Goal: Task Accomplishment & Management: Manage account settings

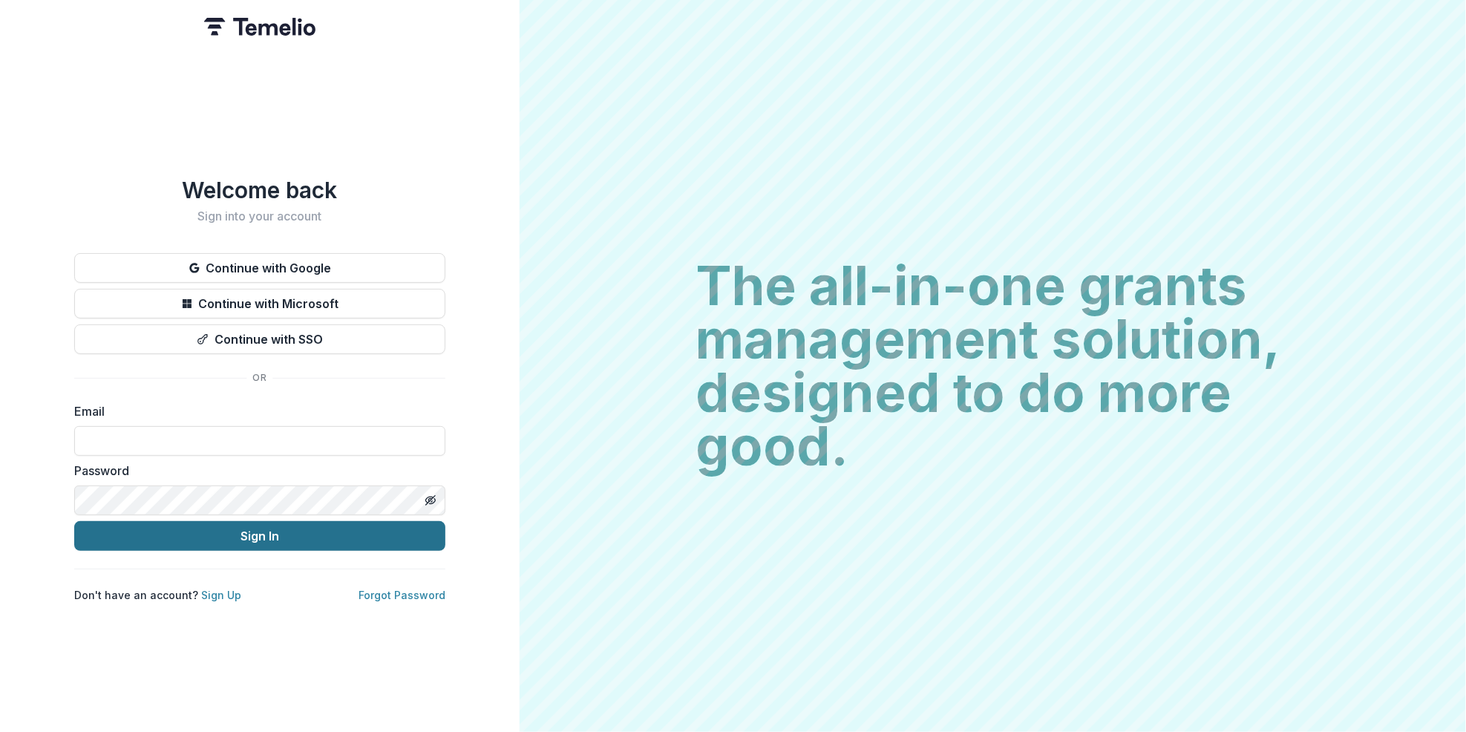
type input "**********"
click at [252, 532] on button "Sign In" at bounding box center [259, 536] width 371 height 30
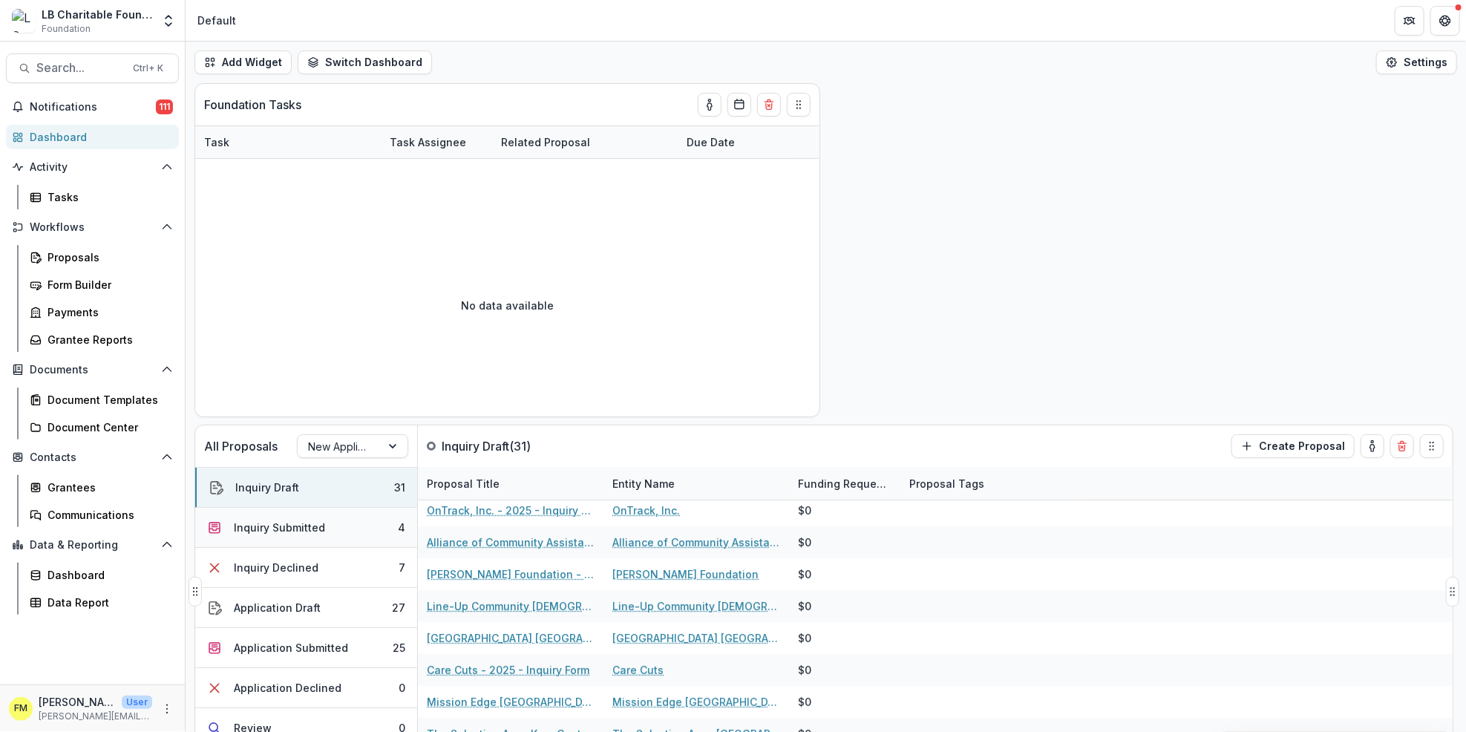
click at [339, 531] on button "Inquiry Submitted 4" at bounding box center [306, 528] width 222 height 40
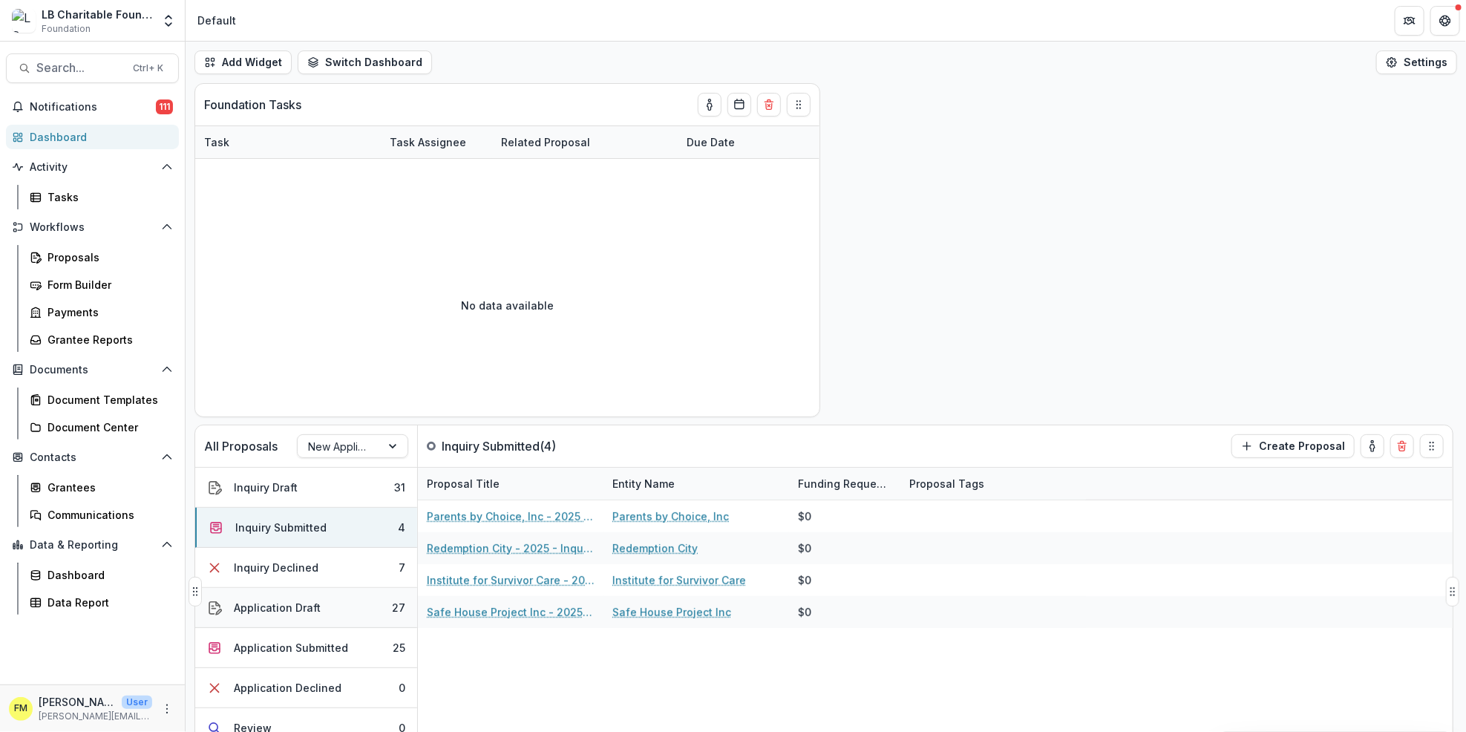
click at [377, 608] on button "Application Draft 27" at bounding box center [306, 608] width 222 height 40
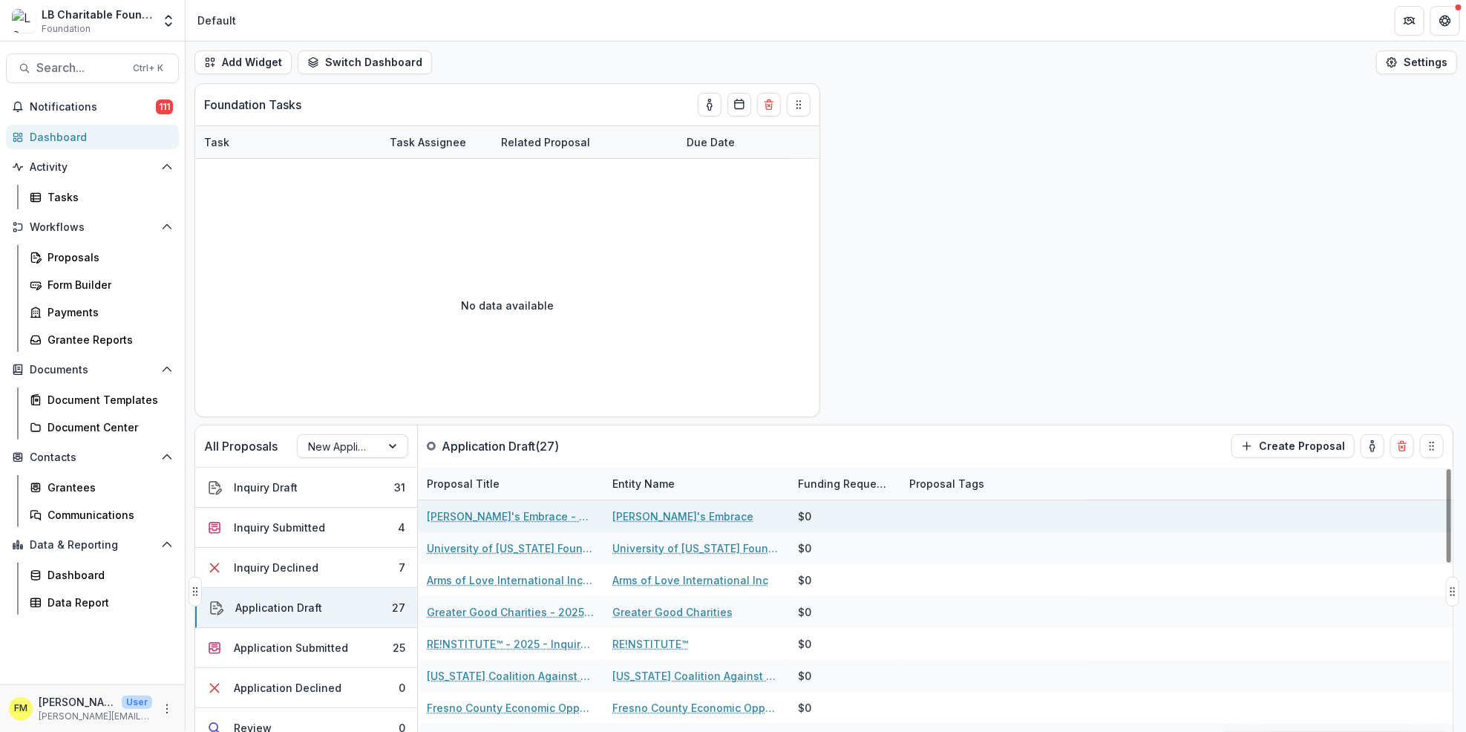
scroll to position [297, 0]
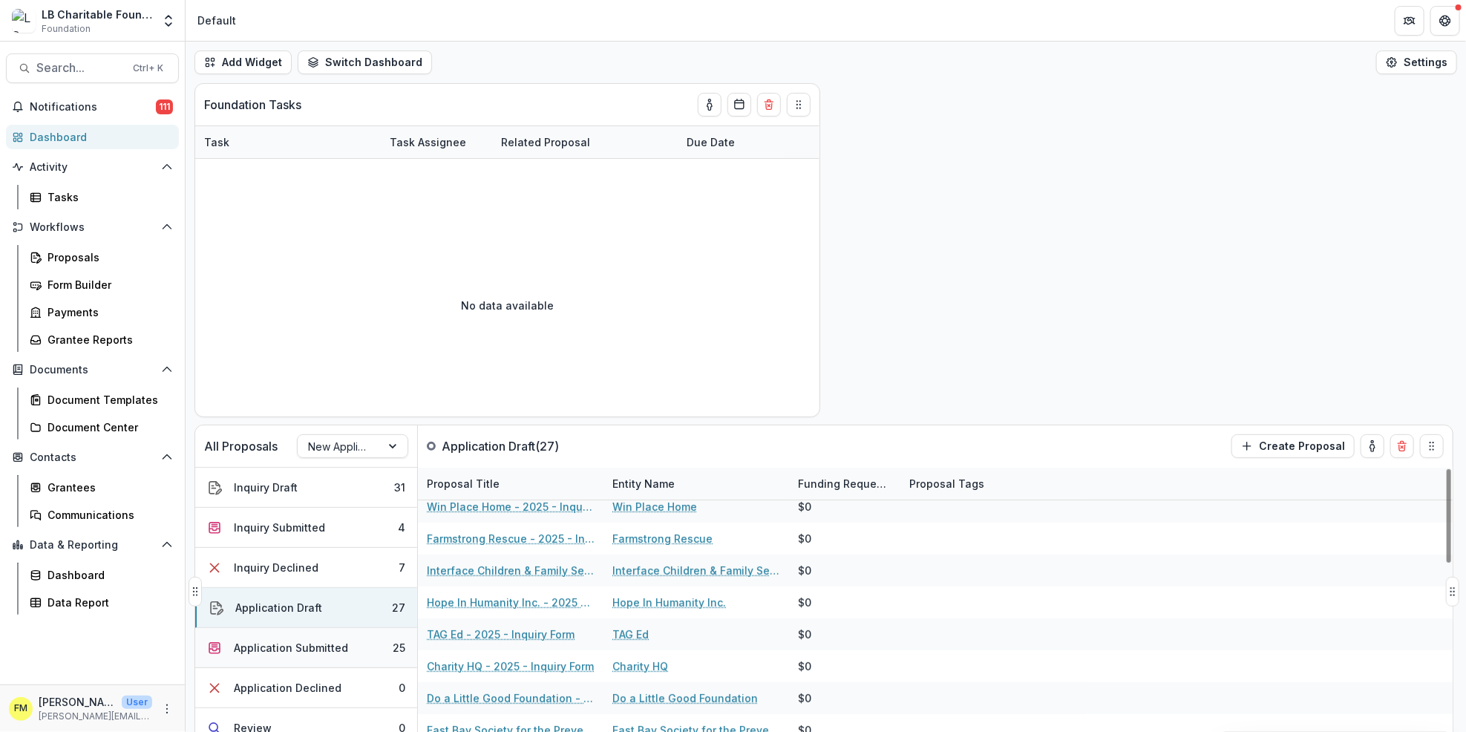
click at [350, 643] on button "Application Submitted 25" at bounding box center [306, 648] width 222 height 40
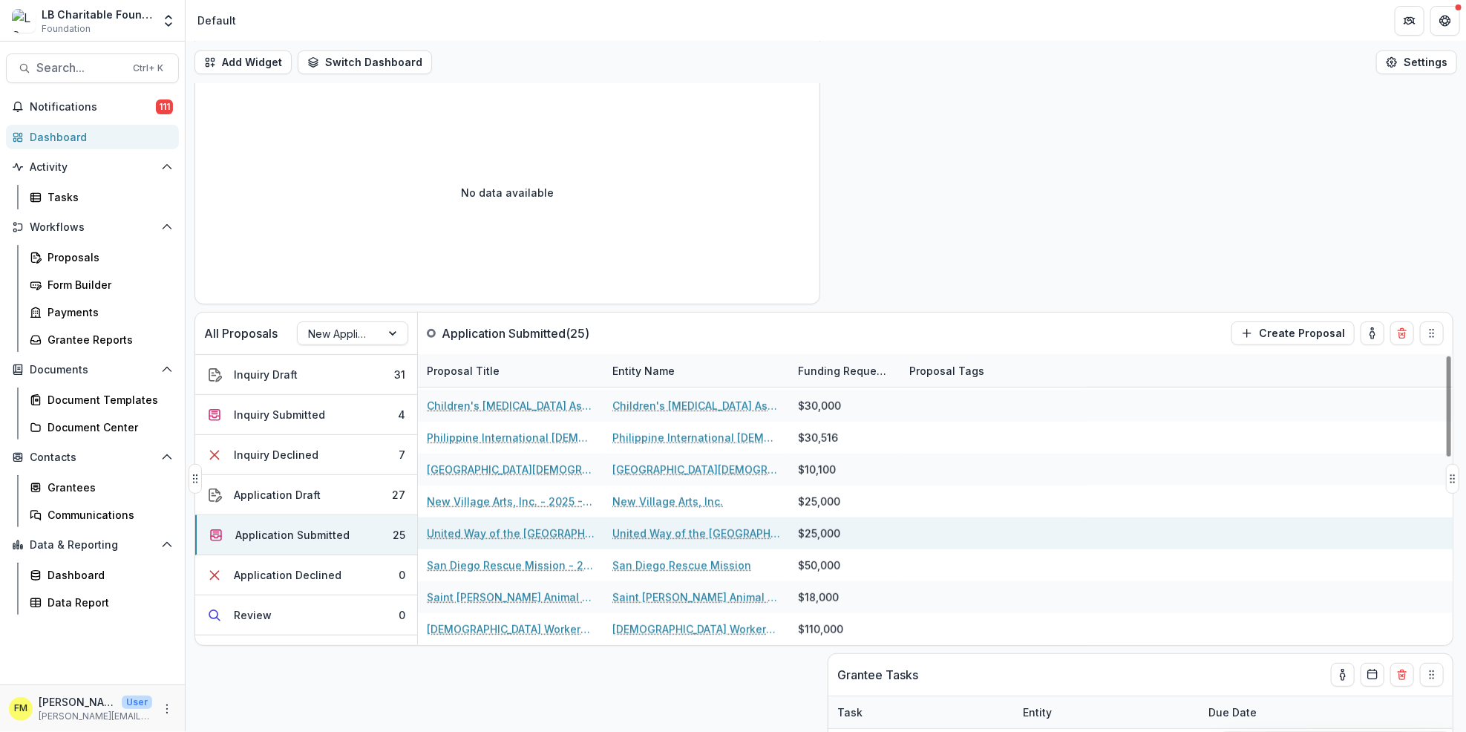
scroll to position [197, 0]
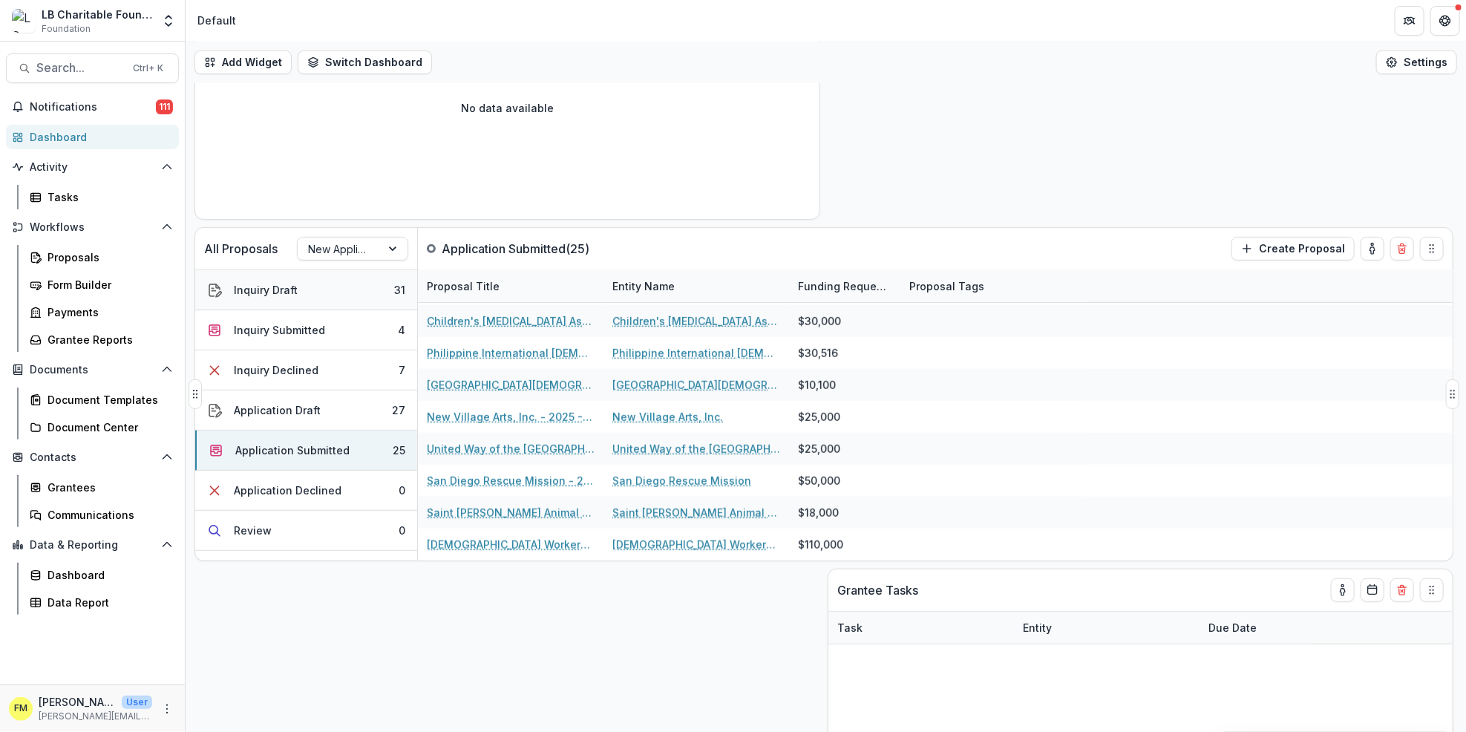
click at [373, 298] on button "Inquiry Draft 31" at bounding box center [306, 290] width 222 height 40
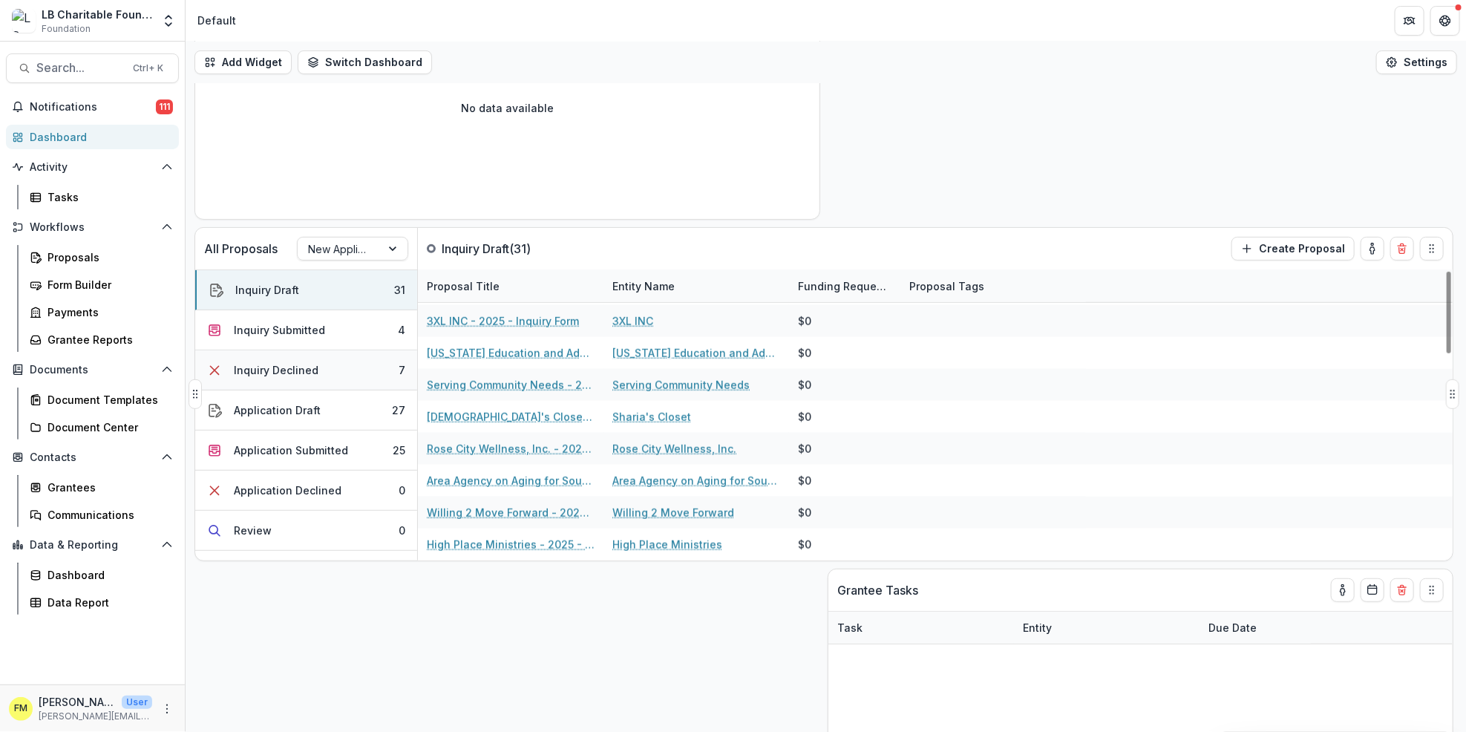
click at [324, 372] on button "Inquiry Declined 7" at bounding box center [306, 370] width 222 height 40
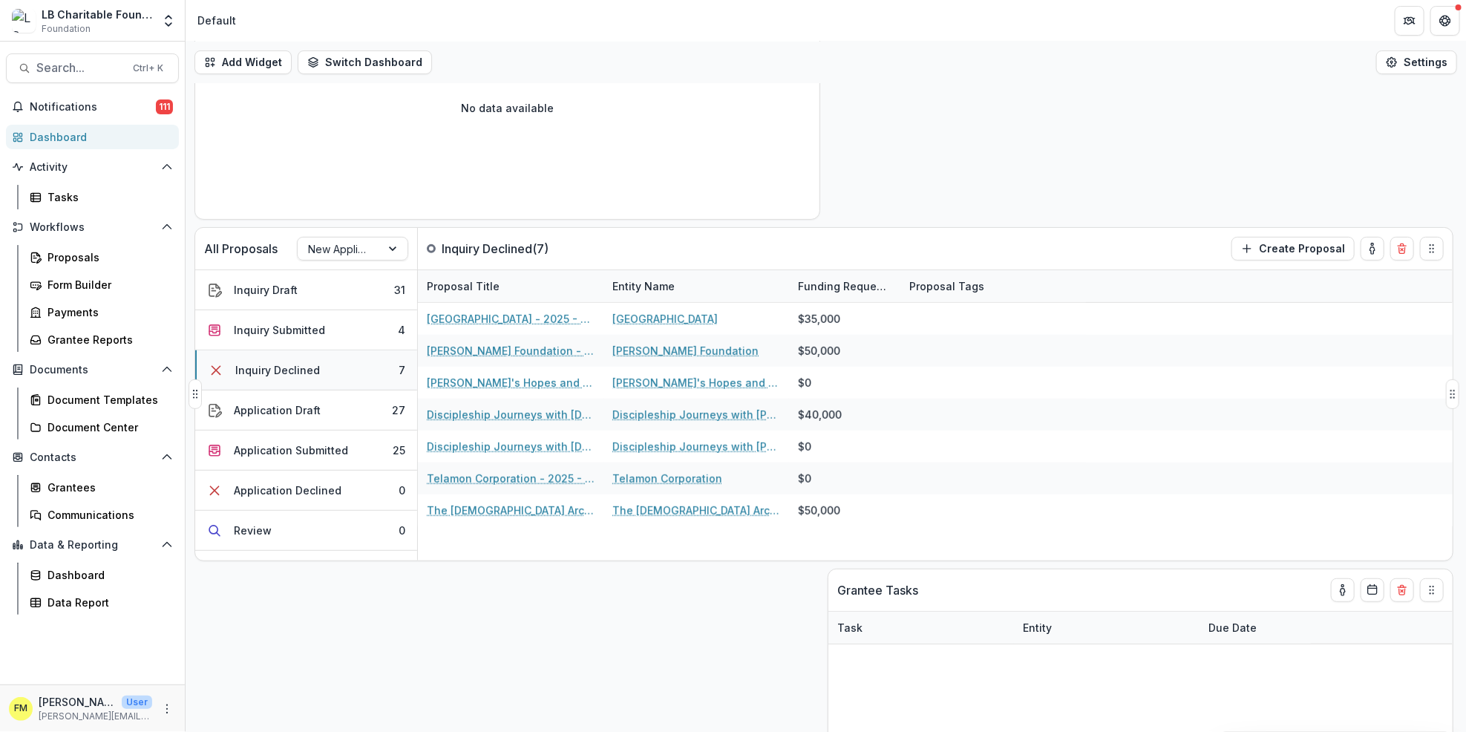
scroll to position [0, 0]
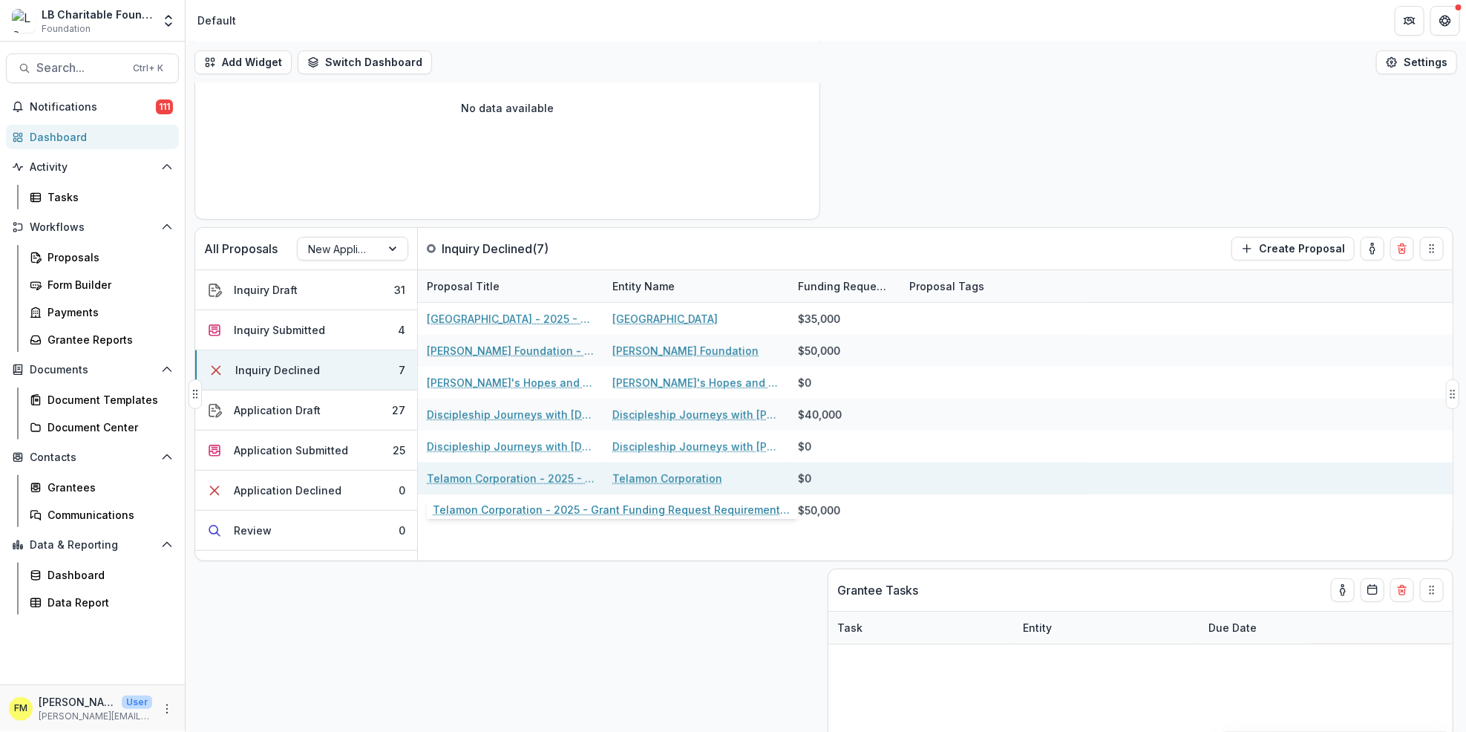
click at [488, 480] on link "Telamon Corporation - 2025 - Grant Funding Request Requirements and Questionnai…" at bounding box center [511, 478] width 168 height 16
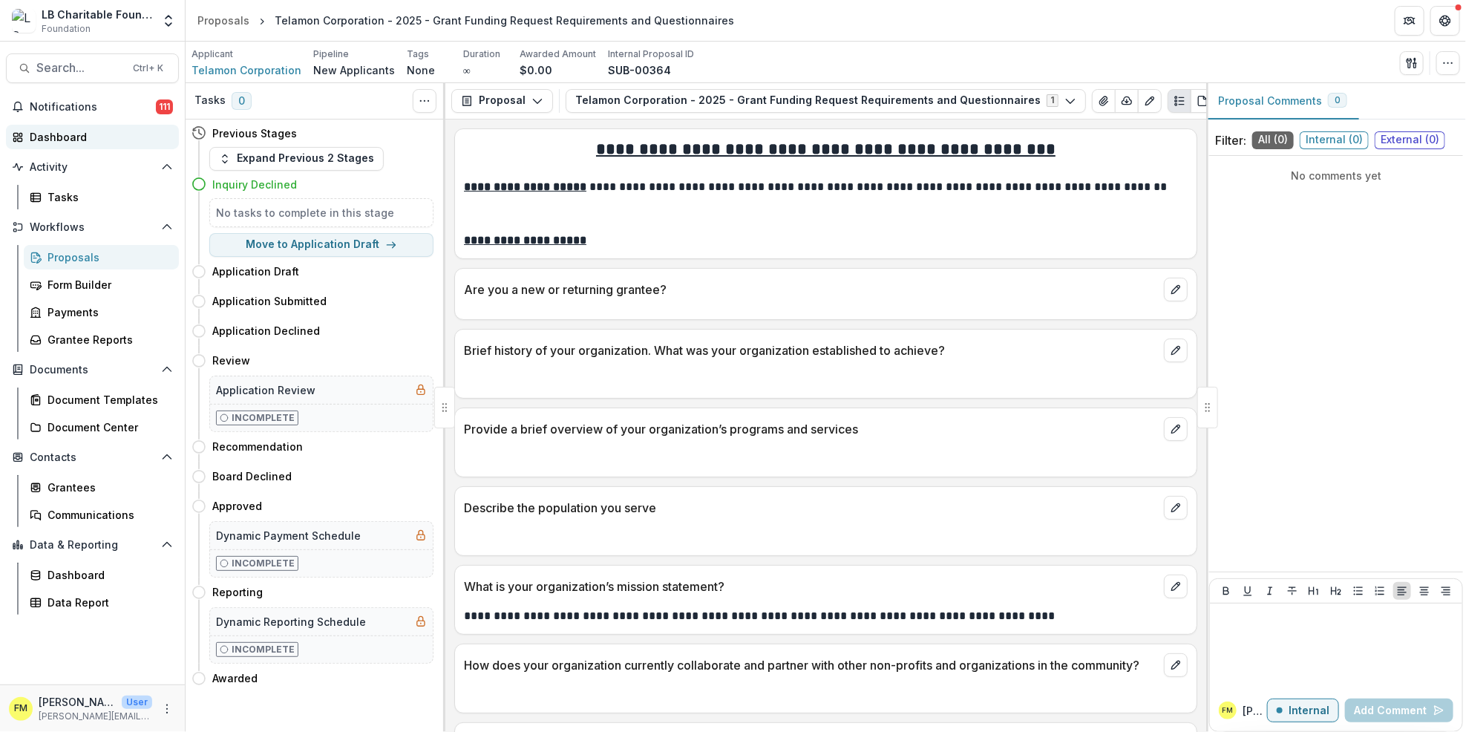
click at [120, 137] on div "Dashboard" at bounding box center [98, 137] width 137 height 16
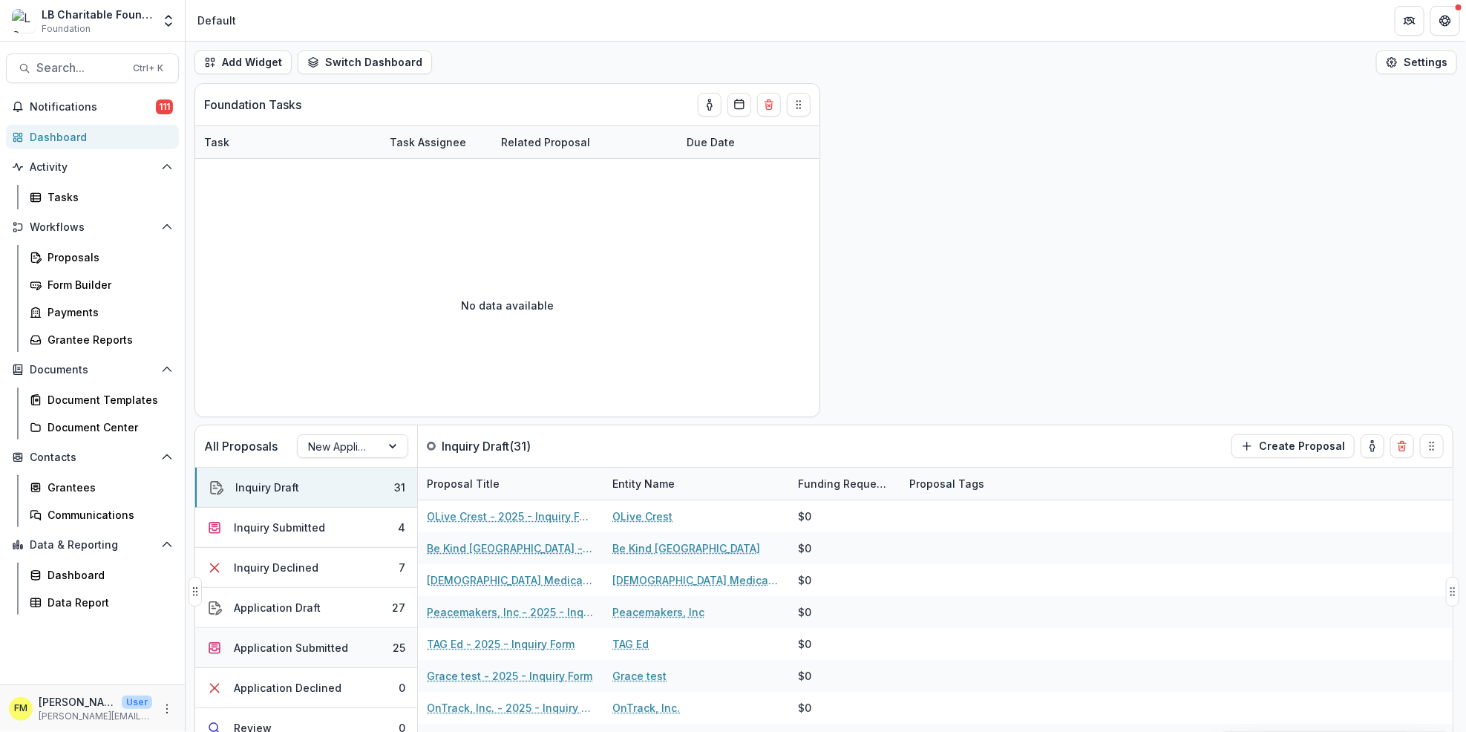
click at [372, 642] on button "Application Submitted 25" at bounding box center [306, 648] width 222 height 40
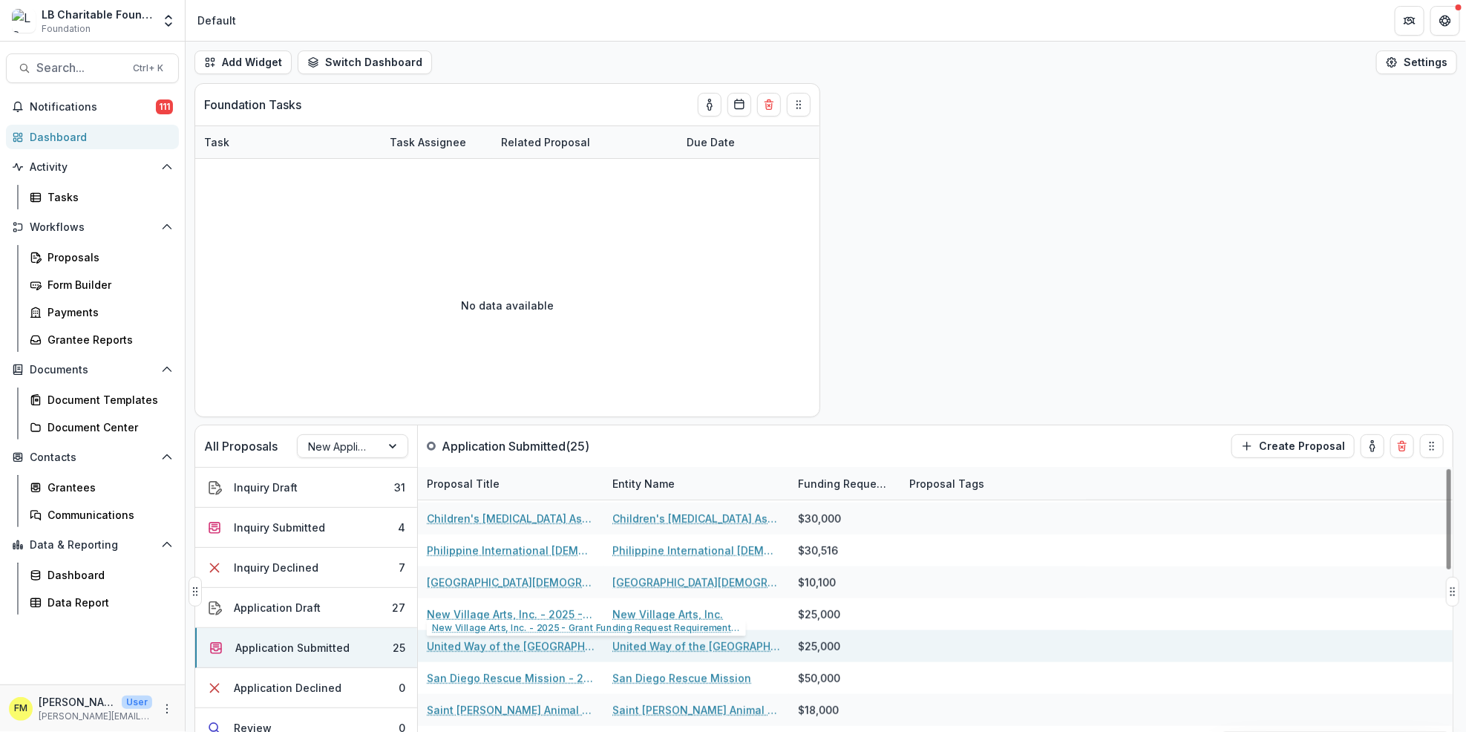
scroll to position [197, 0]
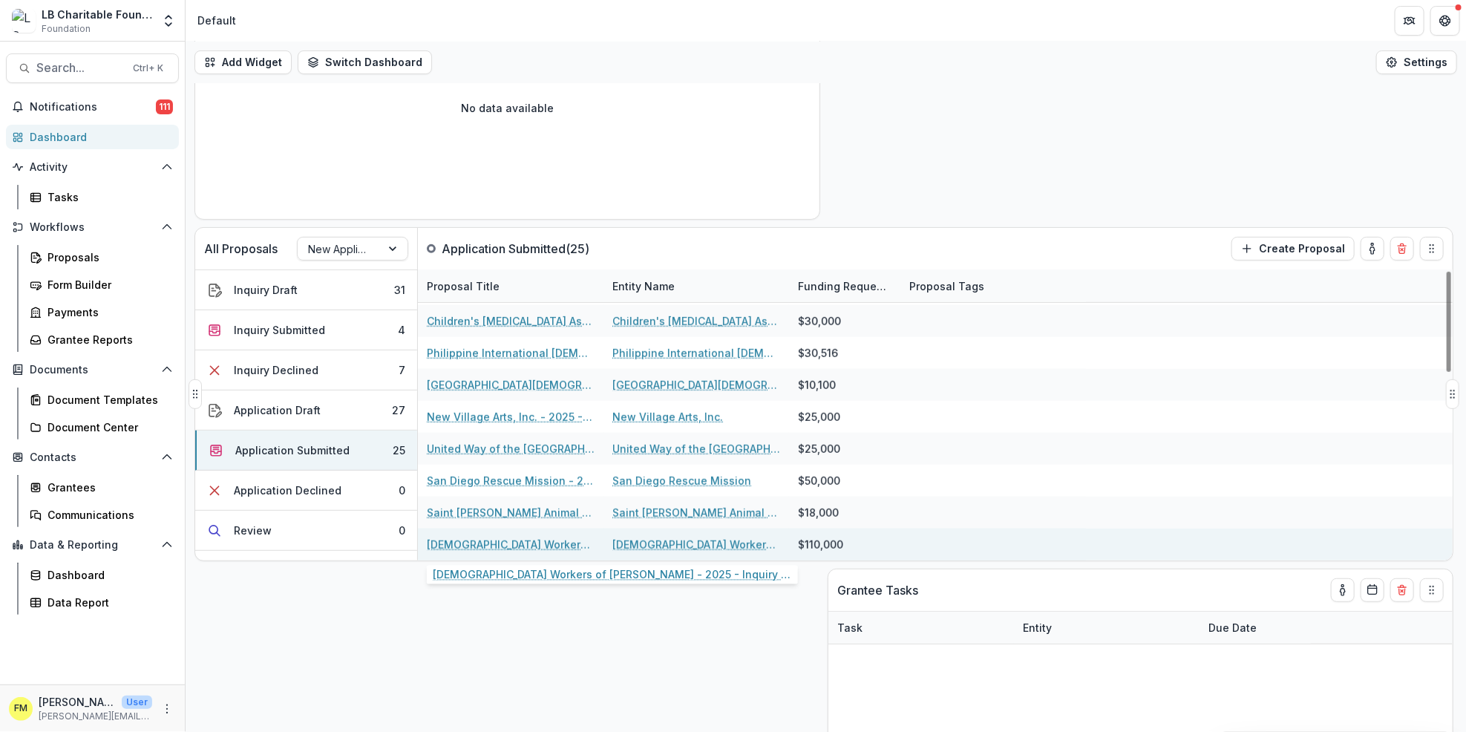
click at [499, 538] on link "Franciscan Workers of Junipero Serra - 2025 - Inquiry Form" at bounding box center [511, 544] width 168 height 16
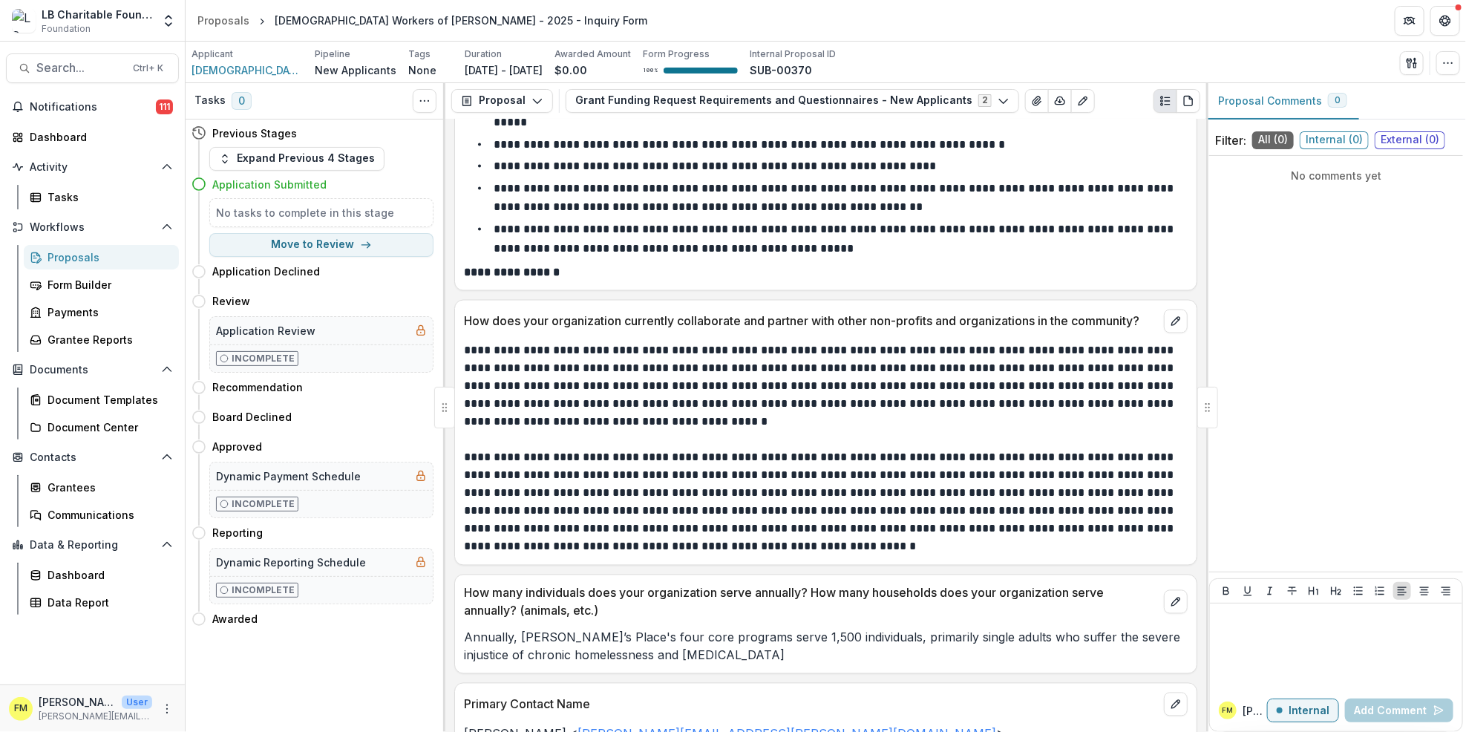
scroll to position [1484, 0]
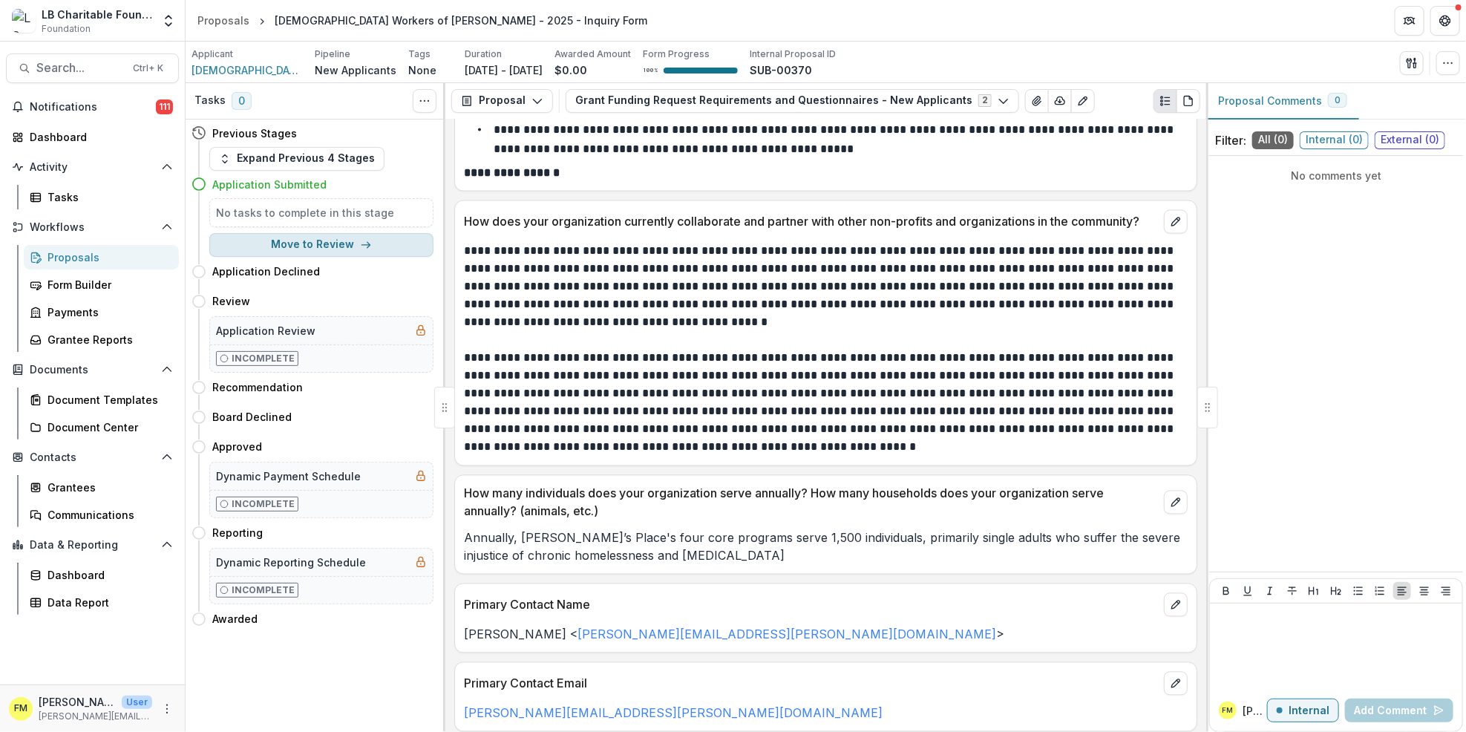
click at [407, 250] on button "Move to Review" at bounding box center [321, 245] width 224 height 24
select select "******"
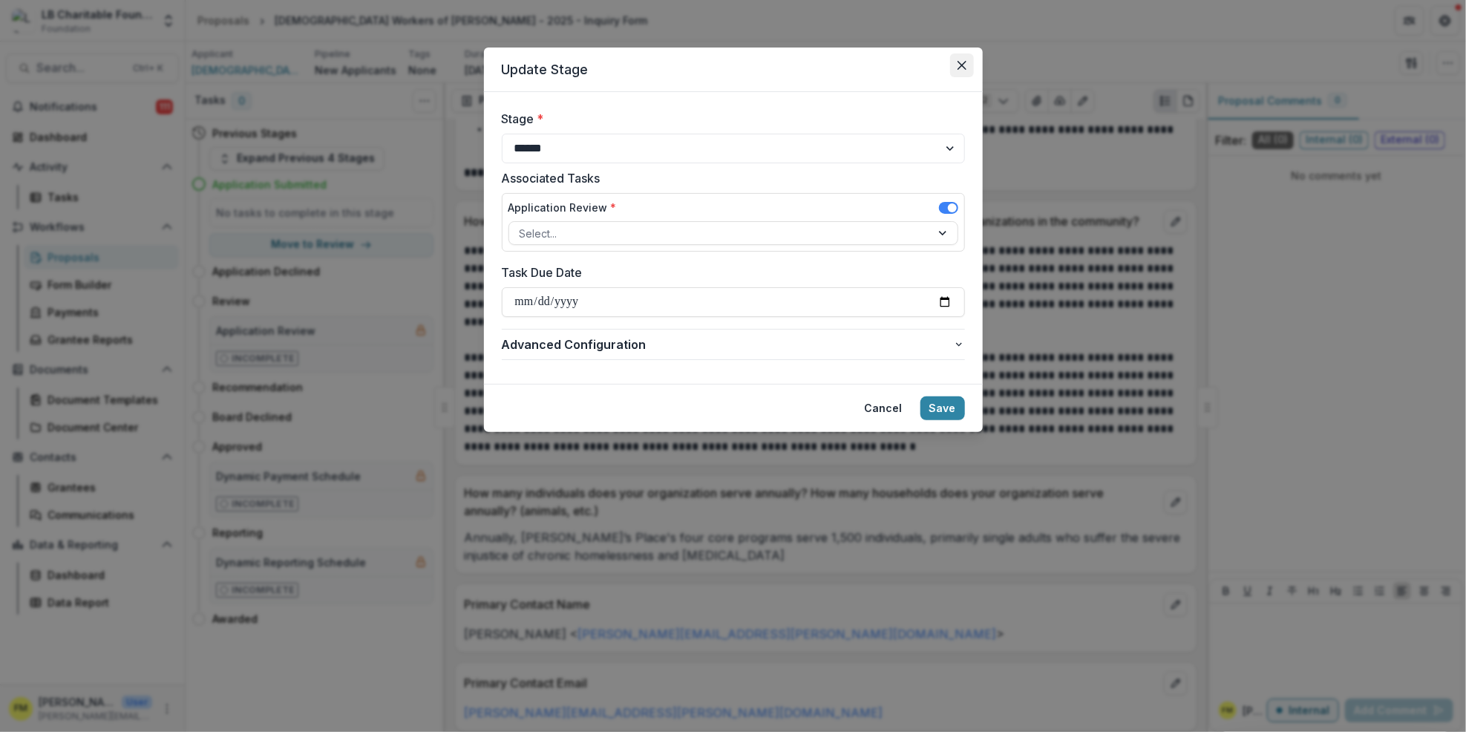
click at [962, 70] on button "Close" at bounding box center [962, 65] width 24 height 24
